Goal: Transaction & Acquisition: Subscribe to service/newsletter

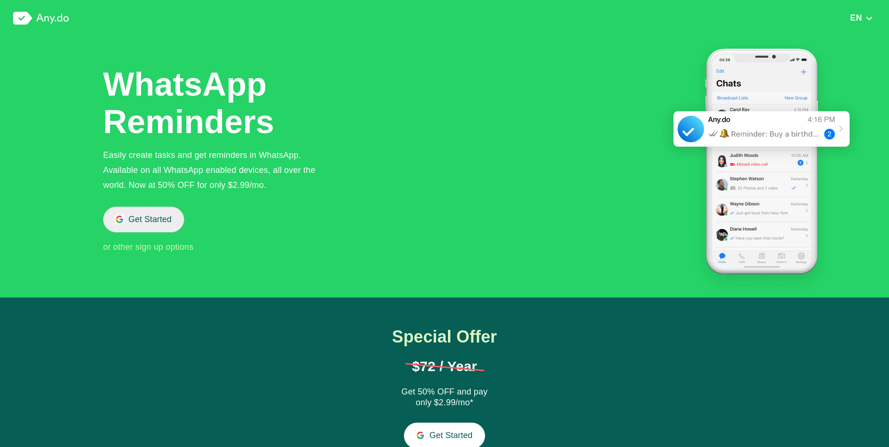
click at [146, 218] on button "Get Started" at bounding box center [143, 220] width 81 height 26
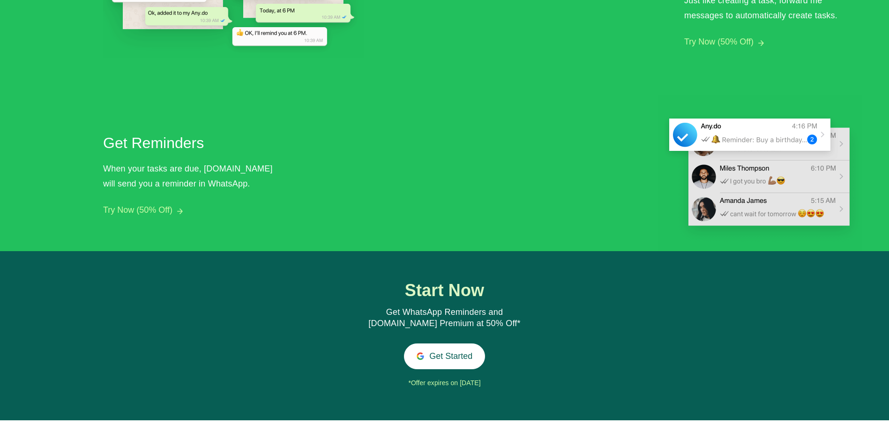
scroll to position [858, 0]
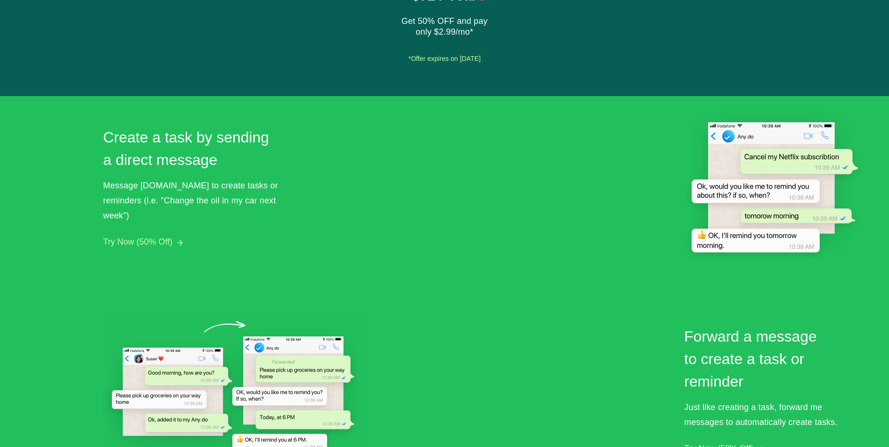
scroll to position [251, 0]
